Goal: Information Seeking & Learning: Learn about a topic

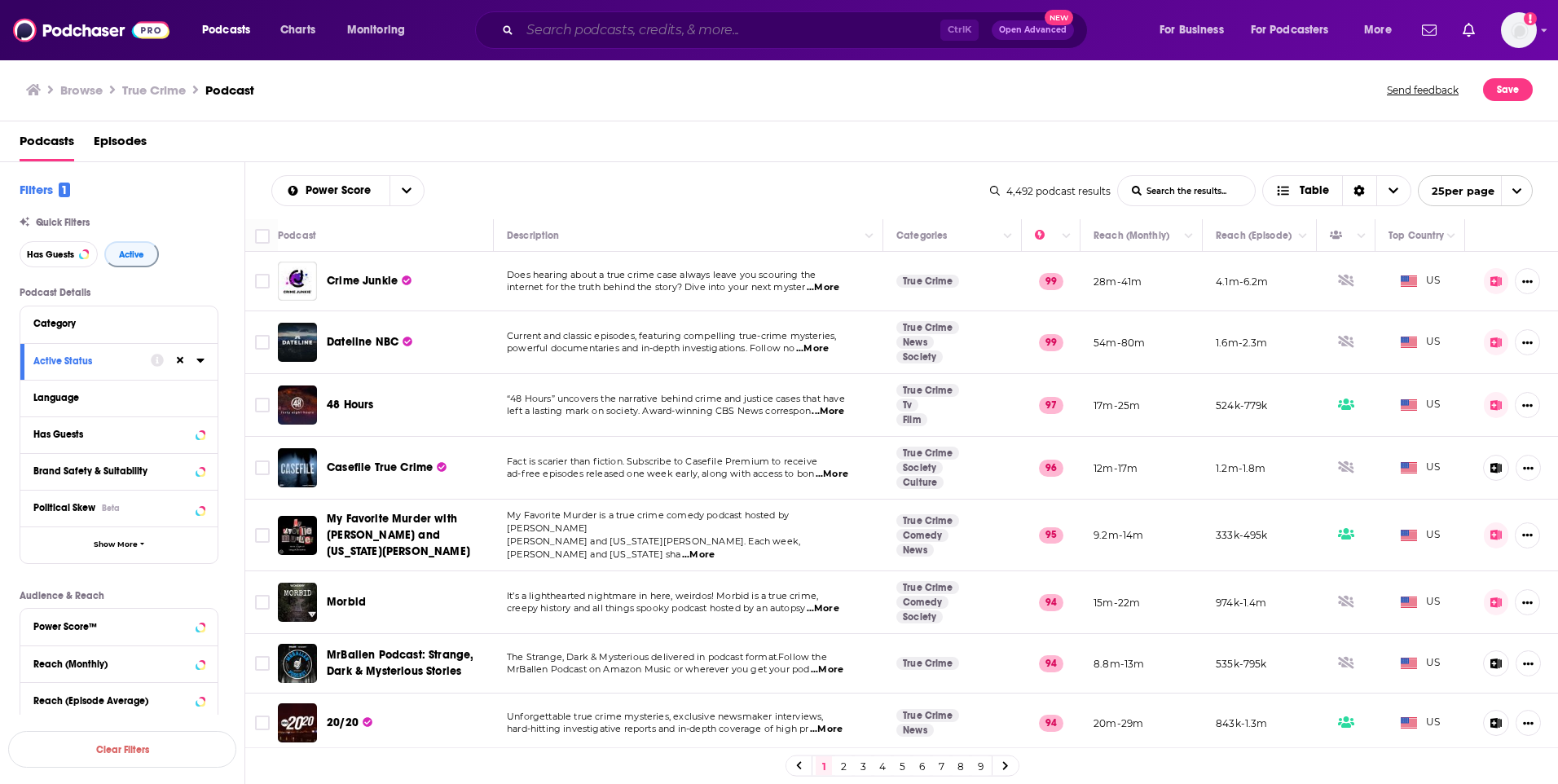
click at [564, 33] on input "Search podcasts, credits, & more..." at bounding box center [730, 30] width 421 height 26
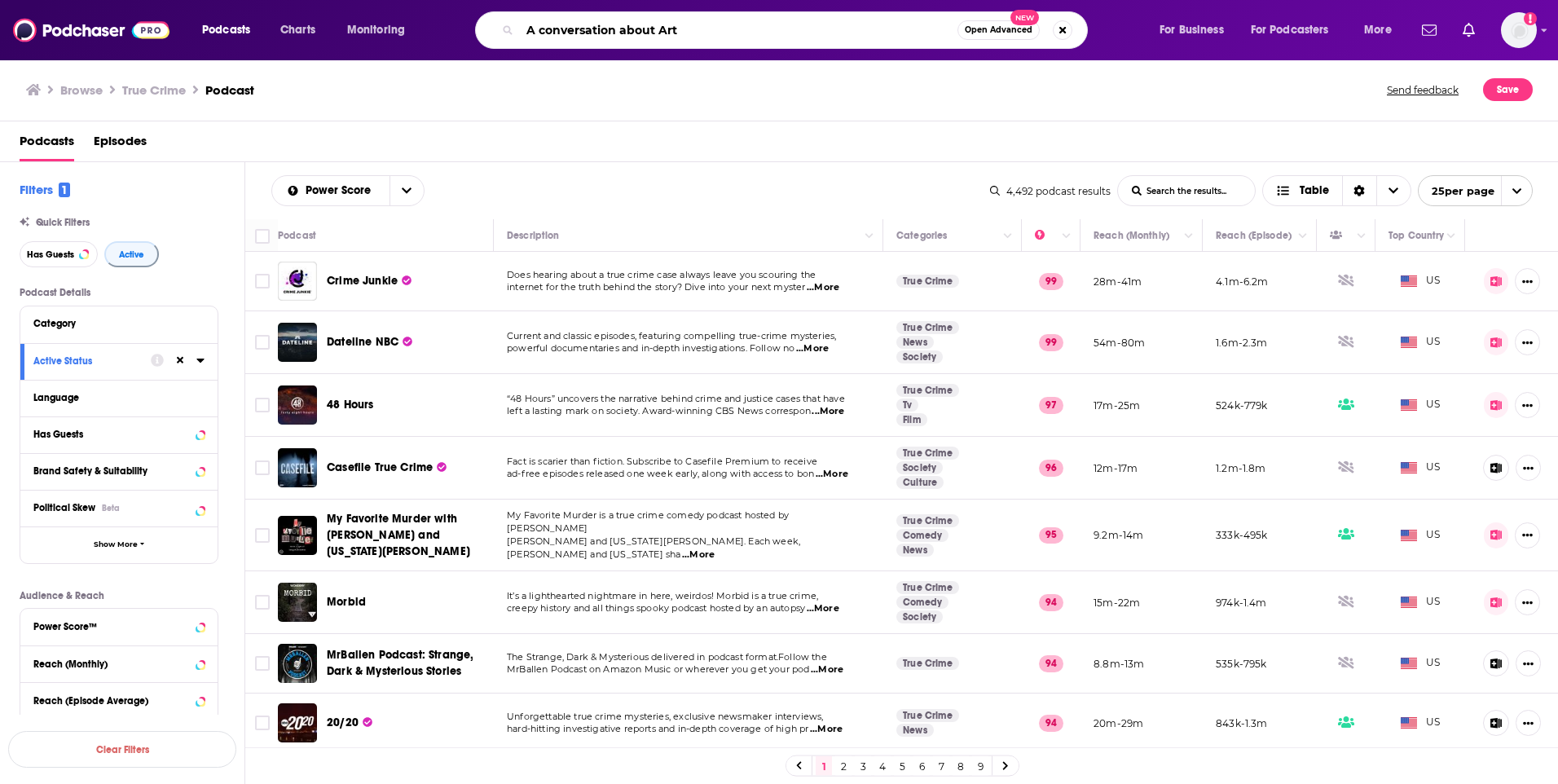
type input "A conversation about Art"
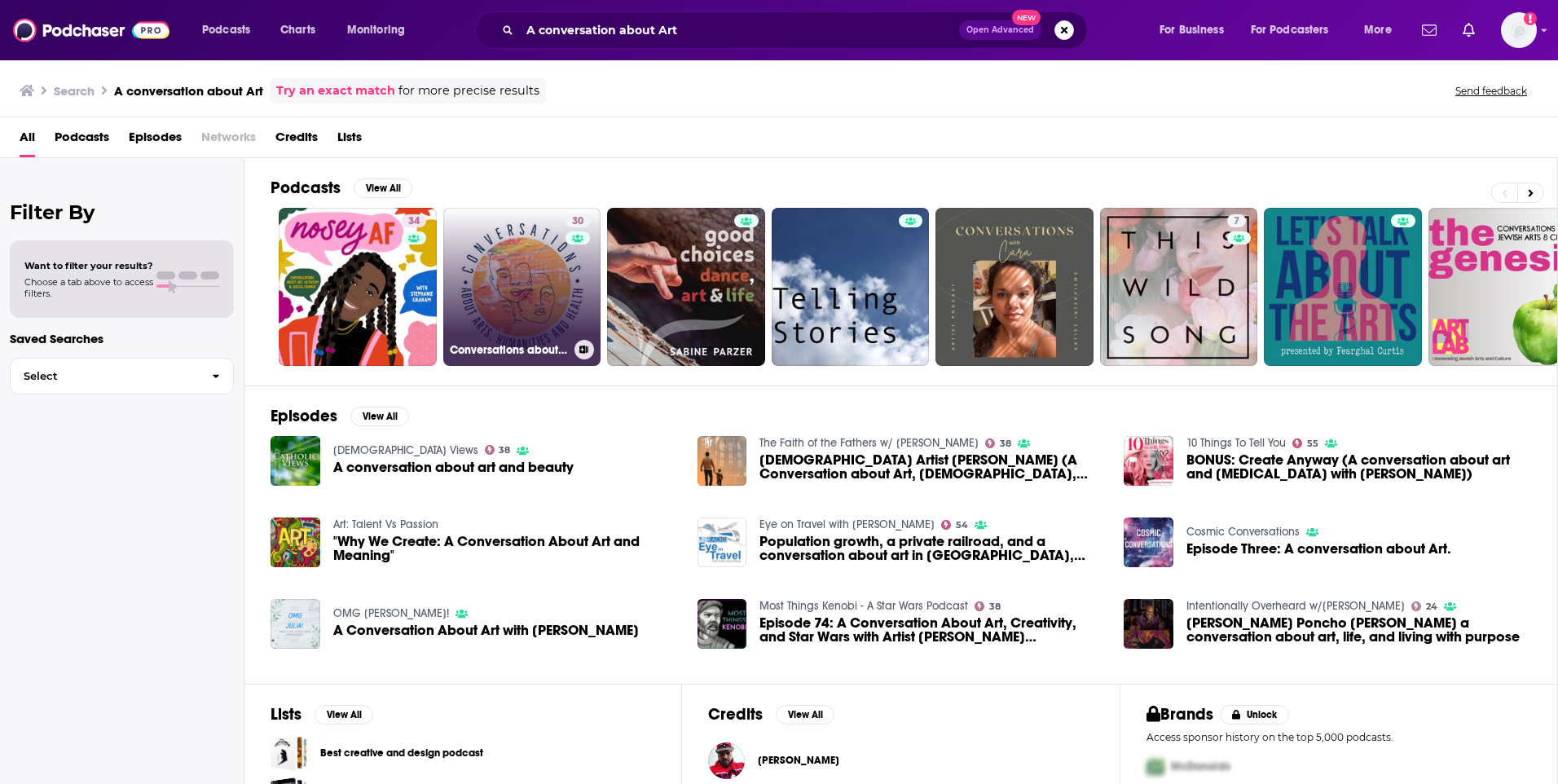
click at [525, 276] on link "30 Conversations about Arts, Humanities and Health" at bounding box center [522, 287] width 158 height 158
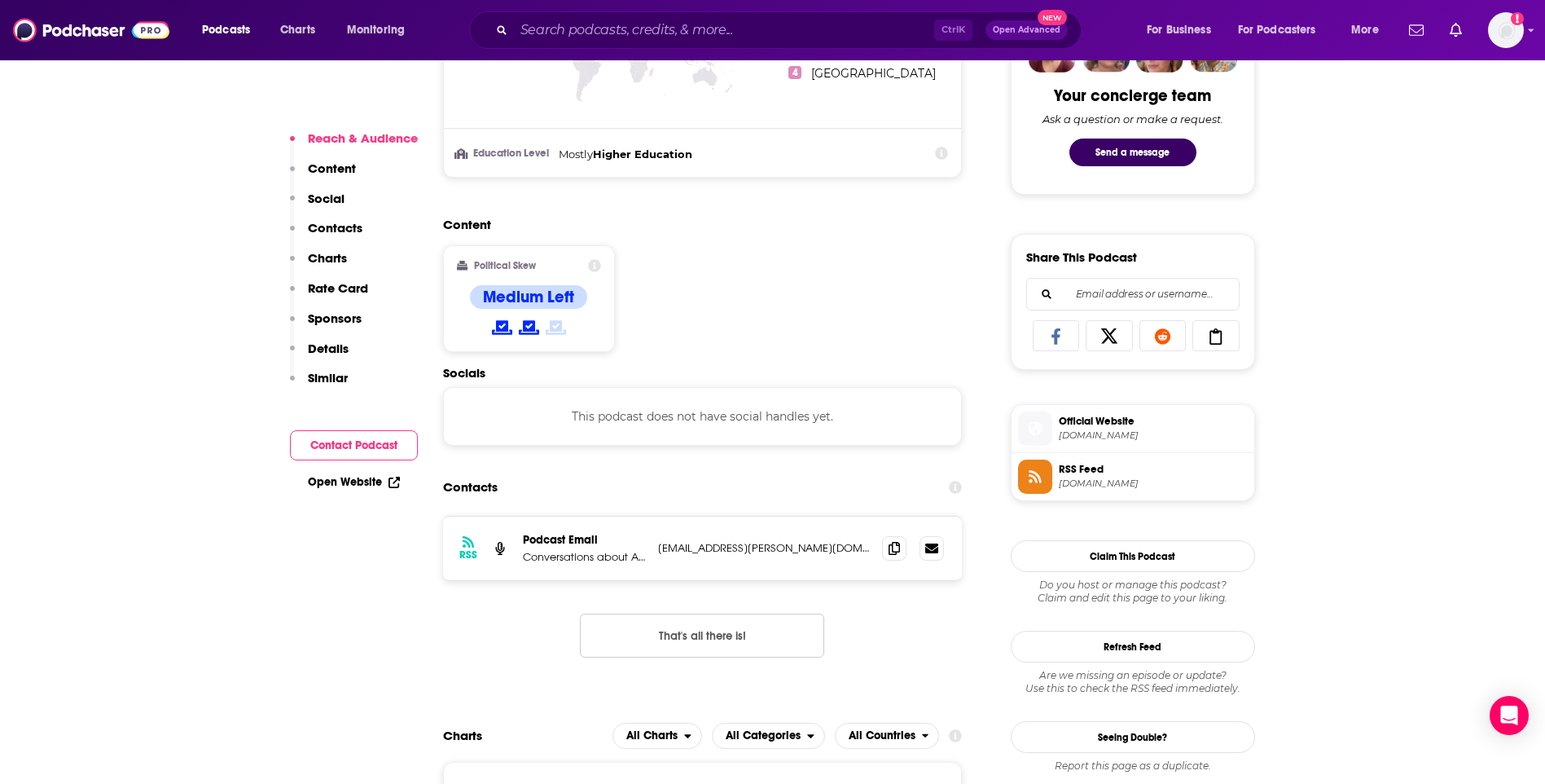
scroll to position [896, 0]
